Goal: Task Accomplishment & Management: Use online tool/utility

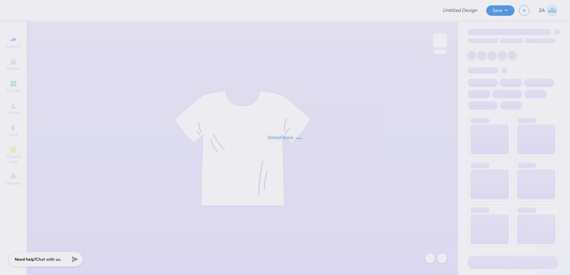
type input "DV Love Shirts & Hoodies"
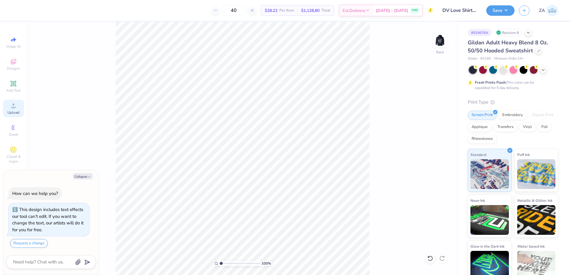
click at [13, 110] on span "Upload" at bounding box center [13, 112] width 12 height 5
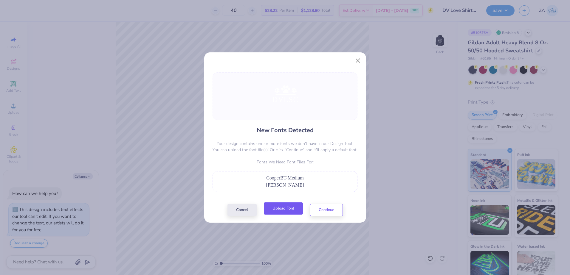
click at [275, 205] on button "Upload Font" at bounding box center [283, 209] width 39 height 12
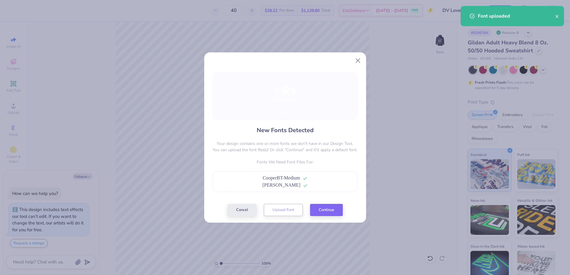
click at [332, 204] on div "New Fonts Detected Your design contains one or more fonts we don't have in our …" at bounding box center [285, 144] width 148 height 144
click at [332, 206] on button "Continue" at bounding box center [326, 209] width 33 height 12
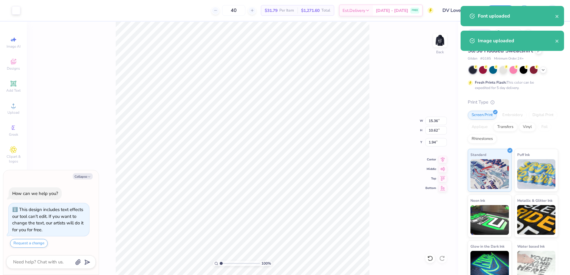
type textarea "x"
type input "7.42"
type input "5.14"
type input "7.92"
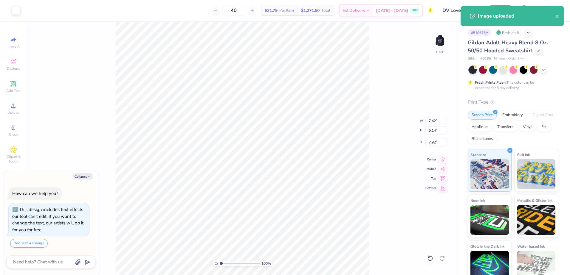
type textarea "x"
type input "3.40"
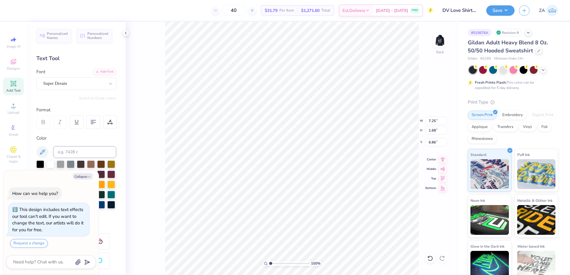
click at [64, 91] on div "Personalized Names Personalized Numbers Text Tool Add Font Font Super Dream Swi…" at bounding box center [76, 149] width 99 height 254
click at [68, 89] on div "Super Dream" at bounding box center [76, 83] width 80 height 13
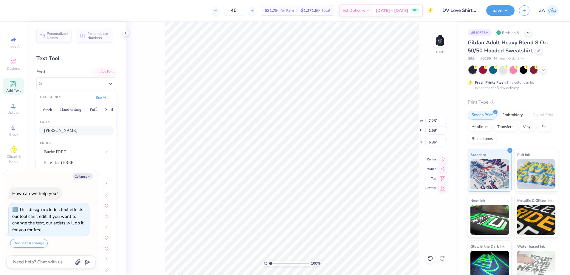
click at [62, 130] on span "[PERSON_NAME]" at bounding box center [60, 131] width 33 height 6
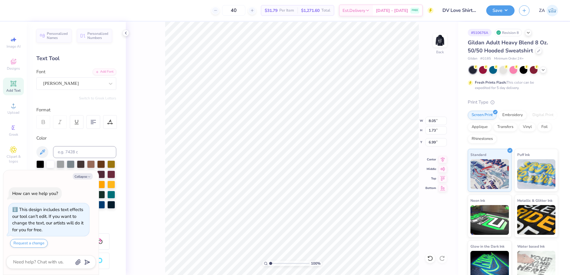
type textarea "x"
type input "8.05"
type input "1.73"
type input "6.99"
type textarea "x"
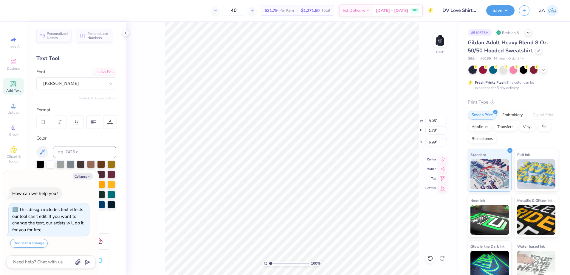
type input "6.78"
type textarea "x"
type input "6.41"
type input "1.38"
type input "7.14"
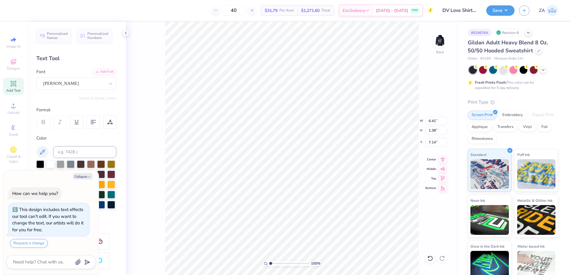
type textarea "x"
type input "6.56"
type textarea "x"
type input "7.56"
type input "1.63"
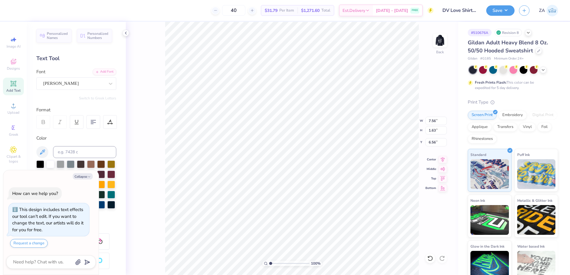
type textarea "x"
type input "6.81"
click at [444, 160] on icon at bounding box center [442, 158] width 8 height 7
type textarea "x"
type input "7.69"
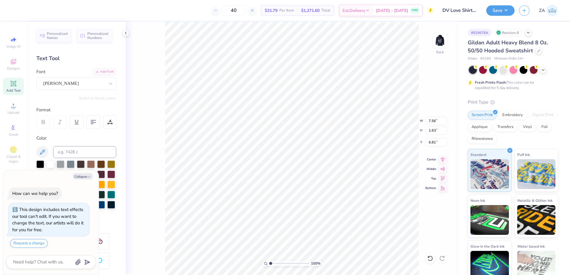
type input "1.66"
type input "6.78"
type textarea "x"
drag, startPoint x: 426, startPoint y: 119, endPoint x: 440, endPoint y: 121, distance: 14.7
click at [440, 121] on input "7.69" at bounding box center [435, 121] width 21 height 8
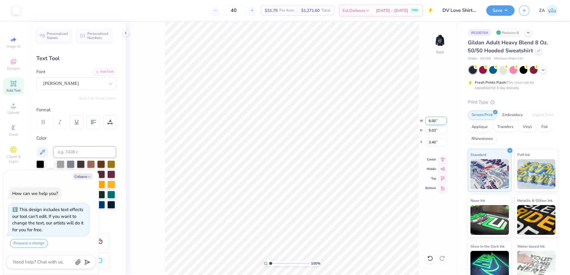
type input "6.00"
type textarea "x"
type input "3.93"
type input "3.96"
type textarea "x"
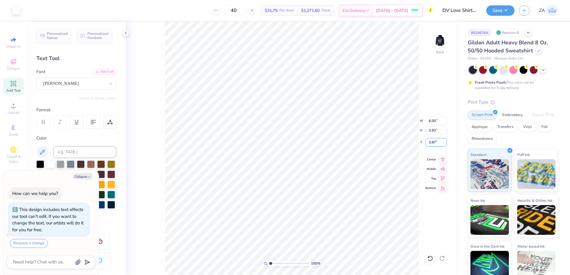
drag, startPoint x: 430, startPoint y: 144, endPoint x: 438, endPoint y: 144, distance: 7.5
click at [438, 144] on input "3.87" at bounding box center [435, 142] width 21 height 8
type input "3.00"
click at [444, 46] on img at bounding box center [440, 41] width 24 height 24
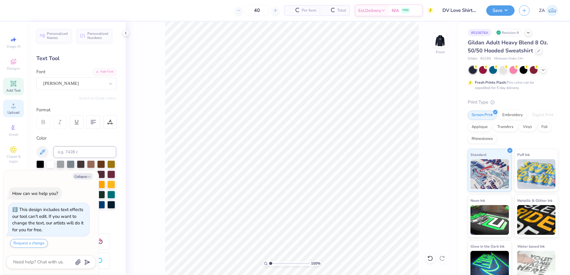
click at [13, 103] on icon at bounding box center [13, 105] width 7 height 7
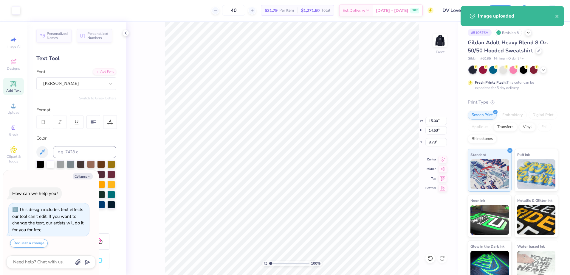
type textarea "x"
type input "10.52"
type input "10.19"
type input "13.08"
type textarea "x"
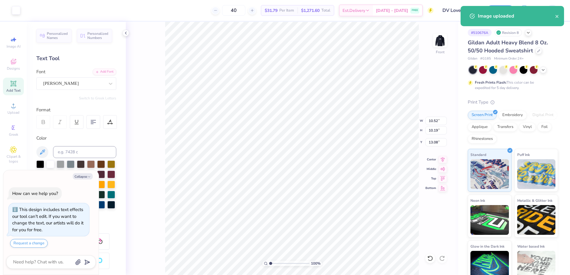
type input "8.49"
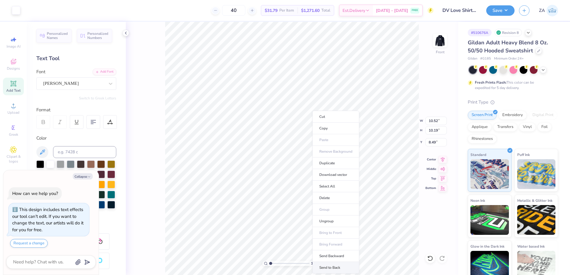
click at [334, 266] on li "Send to Back" at bounding box center [335, 268] width 47 height 12
click at [78, 85] on div "Super Dream" at bounding box center [74, 83] width 63 height 9
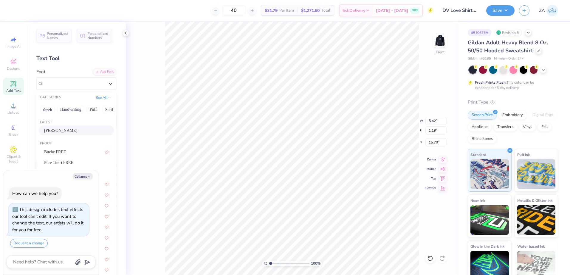
click at [74, 128] on div "[PERSON_NAME]" at bounding box center [76, 131] width 64 height 6
type textarea "x"
type input "6.02"
type input "1.25"
type input "15.79"
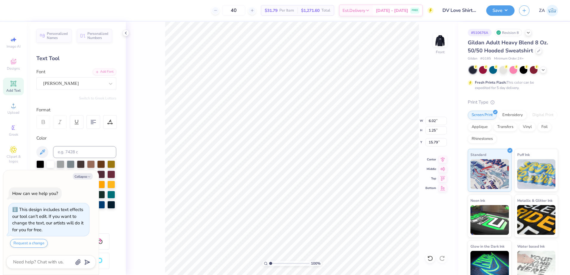
type textarea "x"
type input "15.62"
type textarea "x"
drag, startPoint x: 428, startPoint y: 122, endPoint x: 440, endPoint y: 122, distance: 11.9
click at [440, 122] on input "10.52" at bounding box center [435, 121] width 21 height 8
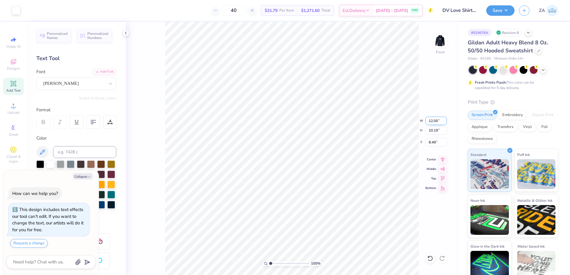
type input "12.00"
type textarea "x"
type input "11.63"
click at [438, 143] on input "7.77" at bounding box center [435, 142] width 21 height 8
type input "7"
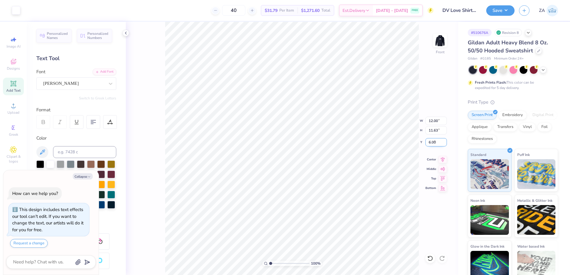
type input "6.00"
click at [508, 4] on div "Save ZA" at bounding box center [528, 10] width 84 height 21
click at [508, 6] on button "Save" at bounding box center [500, 9] width 28 height 10
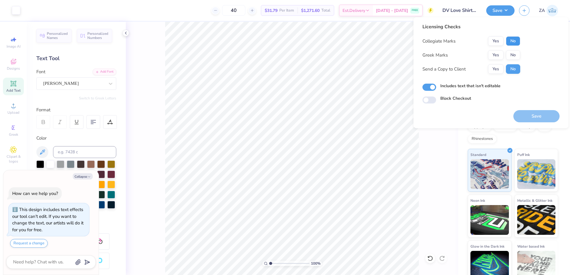
click at [515, 40] on button "No" at bounding box center [513, 41] width 14 height 10
click at [517, 57] on button "No" at bounding box center [513, 55] width 14 height 10
click at [524, 115] on button "Save" at bounding box center [536, 116] width 46 height 12
type textarea "x"
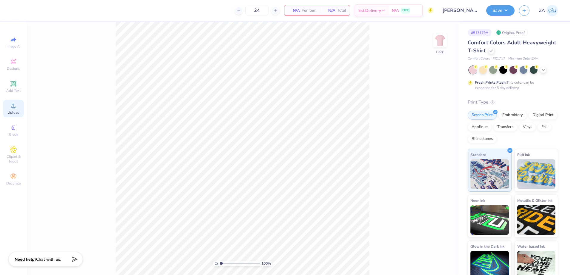
click at [15, 110] on div "Upload" at bounding box center [13, 109] width 21 height 18
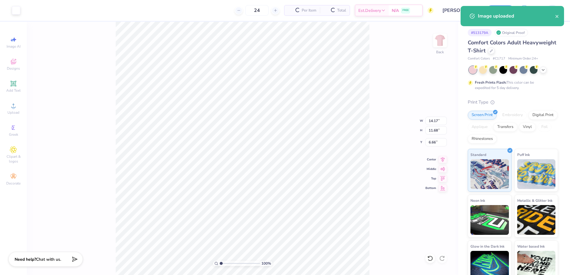
type input "13.40"
type input "11.04"
type input "4.58"
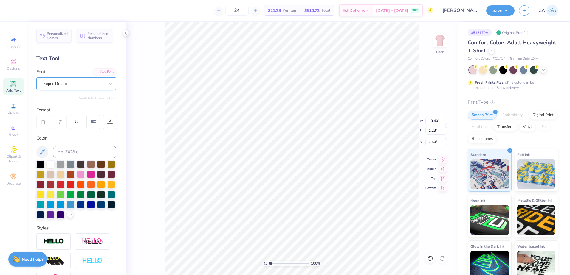
click at [87, 86] on div "Super Dream" at bounding box center [74, 83] width 63 height 9
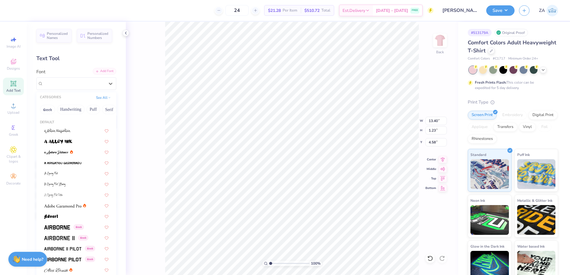
click at [97, 73] on div "Add Font" at bounding box center [105, 71] width 24 height 7
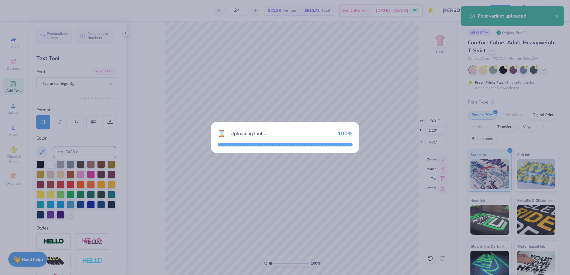
type input "13.31"
type input "1.20"
type input "4.71"
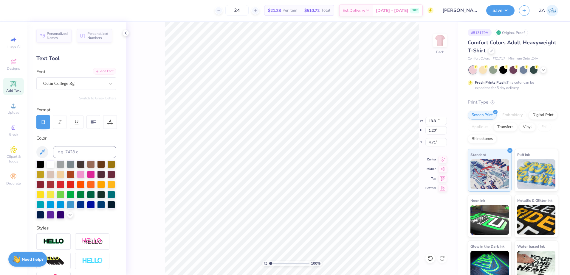
click at [101, 73] on div "Add Font" at bounding box center [105, 71] width 24 height 7
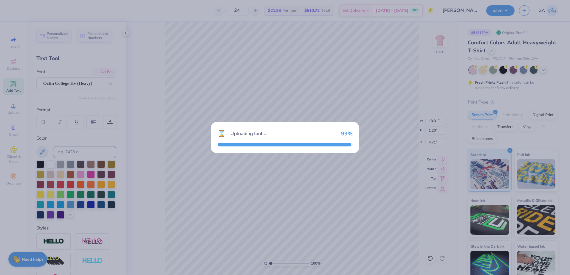
type input "13.63"
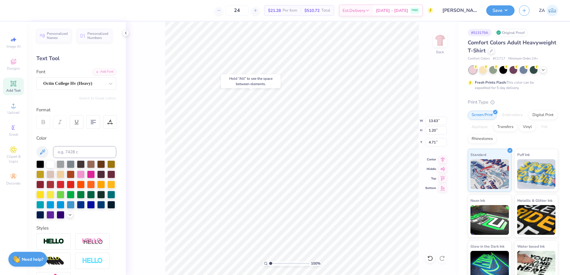
type input "4.92"
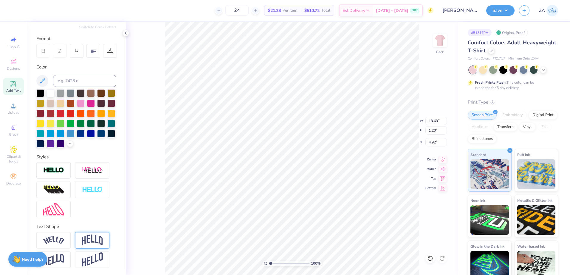
click at [86, 232] on div at bounding box center [92, 240] width 34 height 16
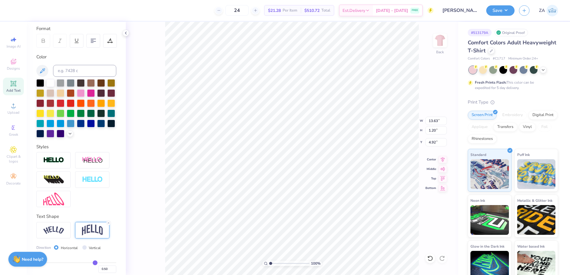
type input "4.02"
type input "3.51"
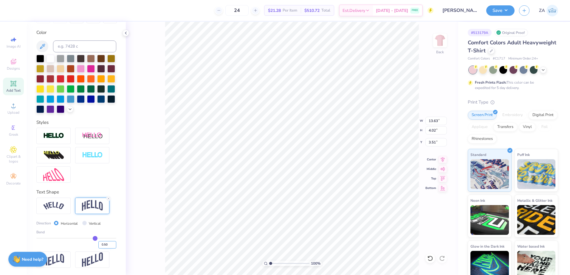
drag, startPoint x: 101, startPoint y: 245, endPoint x: 97, endPoint y: 245, distance: 4.5
click at [98, 245] on input "0.50" at bounding box center [107, 244] width 18 height 7
type input "0.46"
type input "0.45"
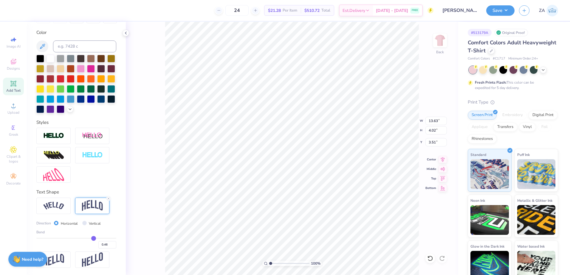
type input "0.45"
type input "0.43"
type input "0.39"
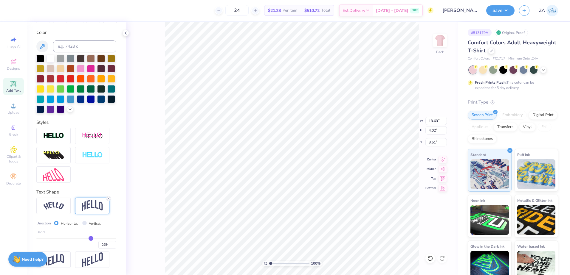
type input "0.36"
type input "0.32"
type input "0.27"
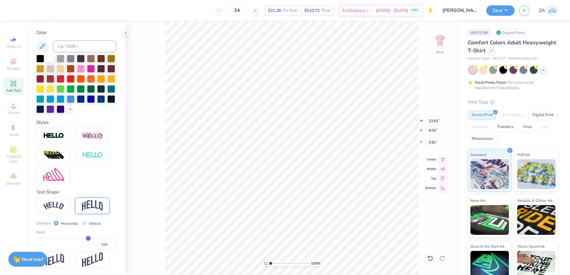
type input "0.27"
type input "0.24"
type input "0.22"
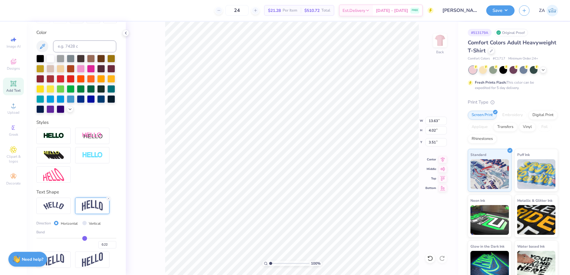
type input "0.18"
type input "0.16"
type input "0.15"
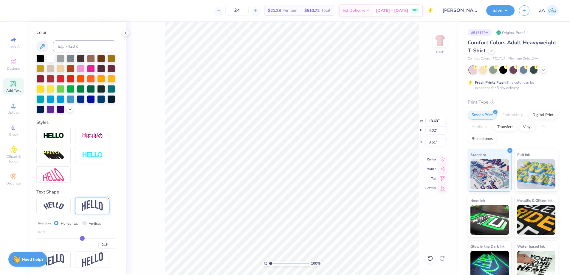
type input "0.15"
type input "0.12"
type input "0.11"
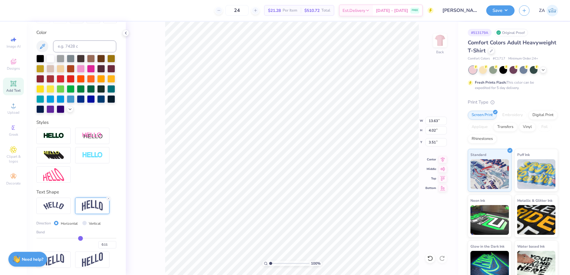
type input "0.08"
type input "0.06"
type input "0.03"
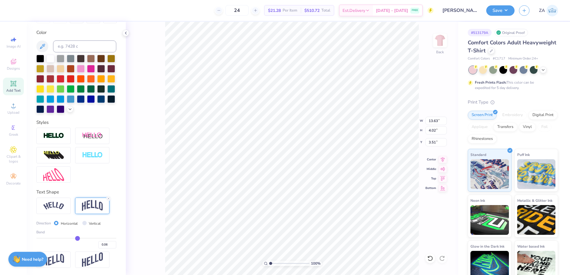
type input "0.03"
type input "0"
type input "0.00"
type input "-0.03"
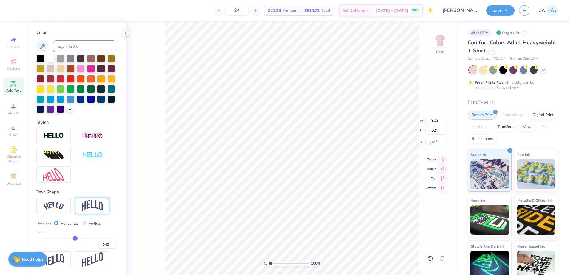
type input "-0.04"
type input "-0.05"
drag, startPoint x: 91, startPoint y: 239, endPoint x: 72, endPoint y: 239, distance: 18.2
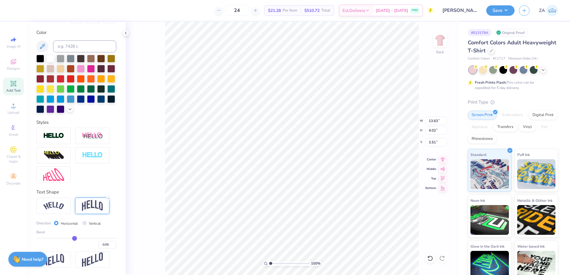
type input "-0.05"
click at [72, 239] on input "range" at bounding box center [76, 238] width 80 height 1
type input "1.47"
type input "4.79"
type input "-0.03"
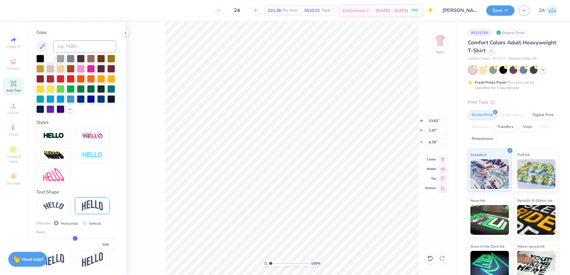
type input "-0.03"
type input "-0.02"
type input "-0.01"
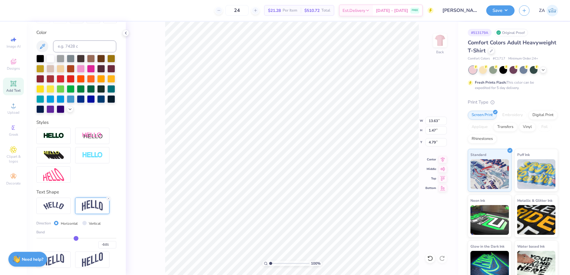
type input "0"
type input "0.00"
type input "0.02"
type input "0.04"
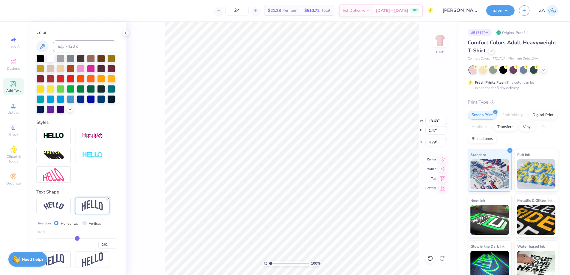
type input "0.04"
type input "0.05"
type input "0.07"
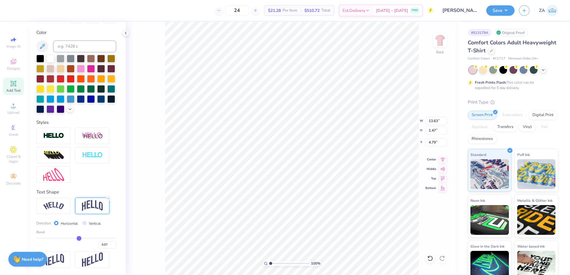
type input "0.09"
type input "0.1"
type input "0.10"
type input "0.11"
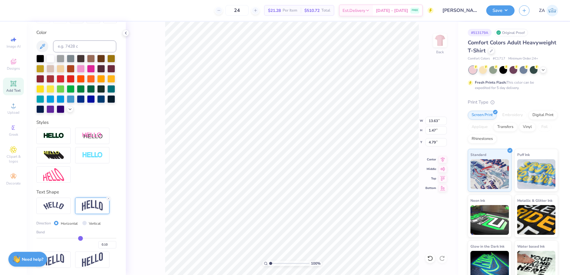
type input "0.11"
type input "0.12"
drag, startPoint x: 73, startPoint y: 239, endPoint x: 78, endPoint y: 239, distance: 5.7
type input "0.12"
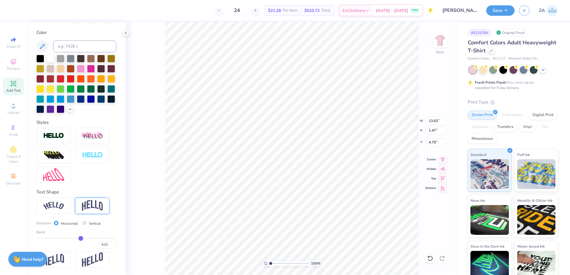
click at [78, 239] on input "range" at bounding box center [76, 238] width 80 height 1
type input "1.84"
type input "4.60"
type input "0.13"
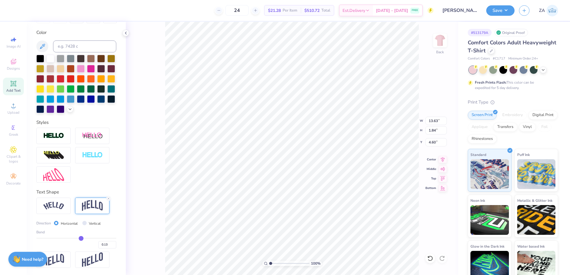
type input "0.14"
type input "0.16"
type input "0.17"
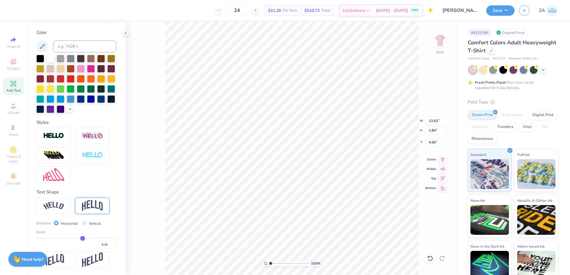
type input "0.17"
type input "0.19"
type input "0.2"
type input "0.20"
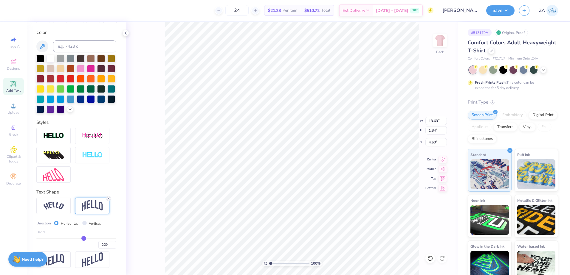
type input "0.22"
type input "0.23"
drag, startPoint x: 78, startPoint y: 239, endPoint x: 82, endPoint y: 239, distance: 3.9
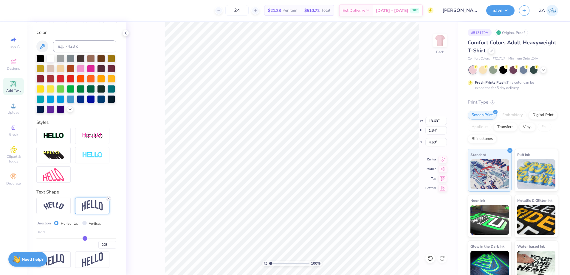
type input "0.23"
click at [82, 239] on input "range" at bounding box center [76, 238] width 80 height 1
type input "2.44"
type input "4.30"
type input "11.03"
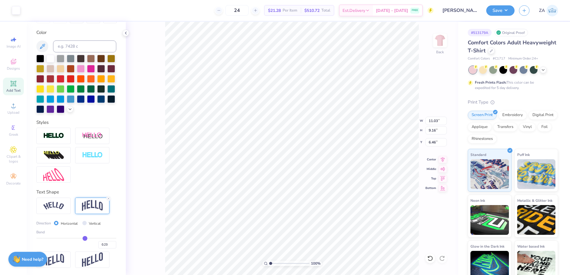
type input "9.16"
type input "4.25"
type input "6.46"
type input "4.32"
drag, startPoint x: 427, startPoint y: 124, endPoint x: 437, endPoint y: 124, distance: 9.8
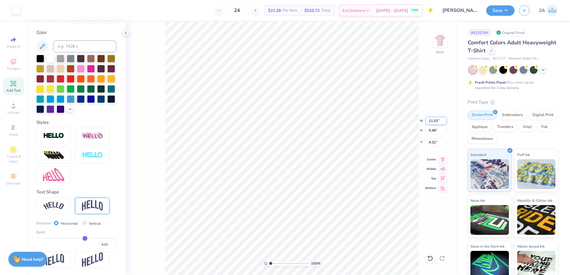
click at [437, 124] on input "11.03" at bounding box center [435, 121] width 21 height 8
type input "12.50"
type input "10.75"
drag, startPoint x: 426, startPoint y: 143, endPoint x: 436, endPoint y: 144, distance: 10.1
click at [436, 144] on input "3.69" at bounding box center [435, 142] width 21 height 8
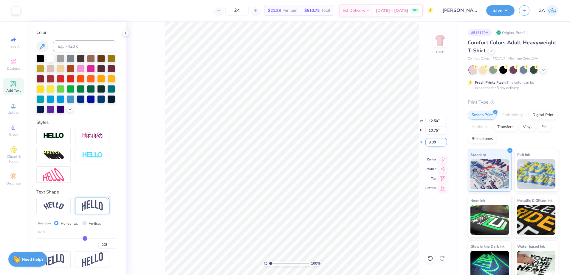
type input "3.00"
type input "5.44"
drag, startPoint x: 270, startPoint y: 265, endPoint x: 276, endPoint y: 263, distance: 6.0
type input "2.3"
click at [276, 263] on input "range" at bounding box center [289, 263] width 40 height 5
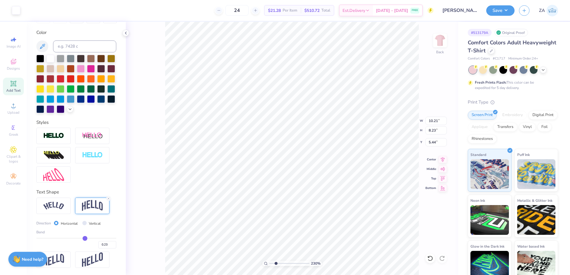
type input "5.33"
drag, startPoint x: 274, startPoint y: 264, endPoint x: 271, endPoint y: 263, distance: 3.4
type input "1"
click at [269, 265] on input "range" at bounding box center [289, 263] width 40 height 5
click at [506, 10] on button "Save" at bounding box center [500, 9] width 28 height 10
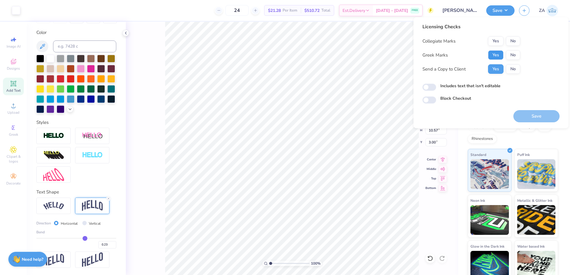
click at [496, 58] on button "Yes" at bounding box center [495, 55] width 15 height 10
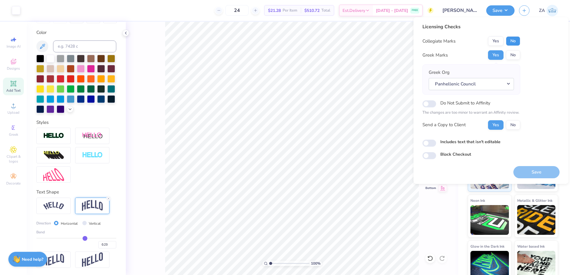
click at [516, 41] on button "No" at bounding box center [513, 41] width 14 height 10
click at [531, 171] on button "Save" at bounding box center [536, 172] width 46 height 12
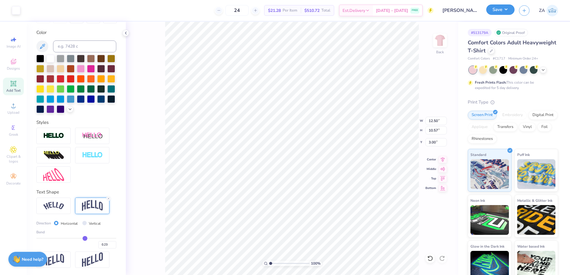
click at [502, 11] on button "Save" at bounding box center [500, 9] width 28 height 10
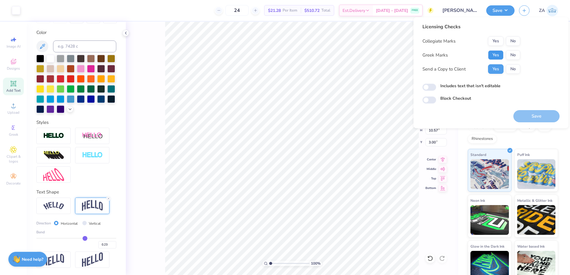
click at [497, 52] on button "Yes" at bounding box center [495, 55] width 15 height 10
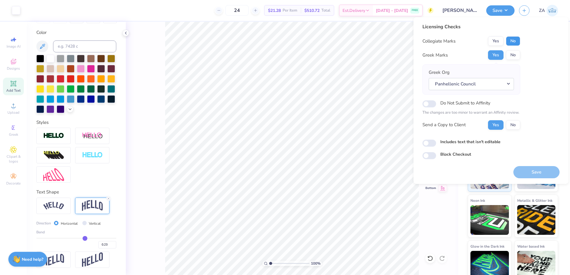
click at [513, 39] on button "No" at bounding box center [513, 41] width 14 height 10
click at [498, 85] on button "Panhellenic Council" at bounding box center [470, 84] width 85 height 12
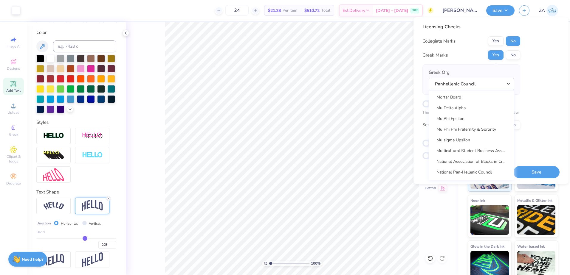
scroll to position [2764, 0]
click at [490, 145] on link "National Panhellenic Conference" at bounding box center [471, 144] width 80 height 10
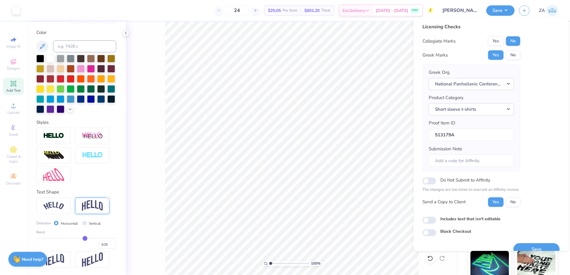
scroll to position [10, 0]
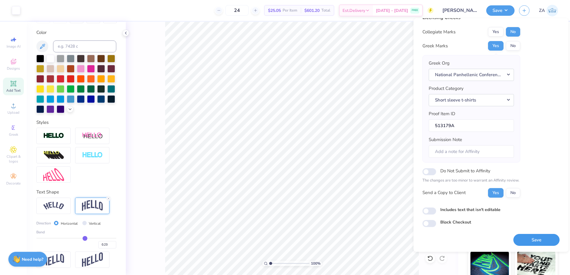
click at [539, 238] on button "Save" at bounding box center [536, 240] width 46 height 12
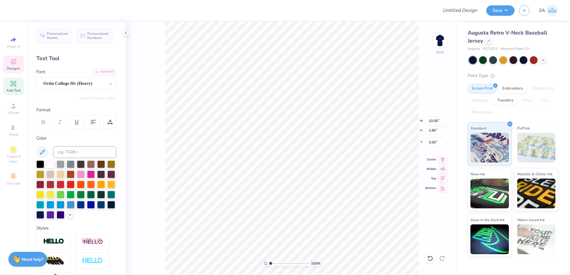
scroll to position [5, 1]
drag, startPoint x: 272, startPoint y: 263, endPoint x: 284, endPoint y: 262, distance: 12.2
click at [284, 262] on input "range" at bounding box center [289, 263] width 40 height 5
drag, startPoint x: 284, startPoint y: 265, endPoint x: 277, endPoint y: 263, distance: 7.2
type input "2.6"
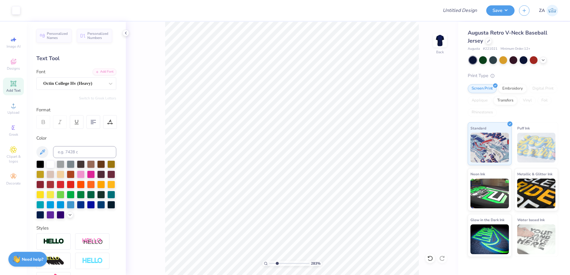
click at [277, 265] on input "range" at bounding box center [289, 263] width 40 height 5
